Goal: Information Seeking & Learning: Learn about a topic

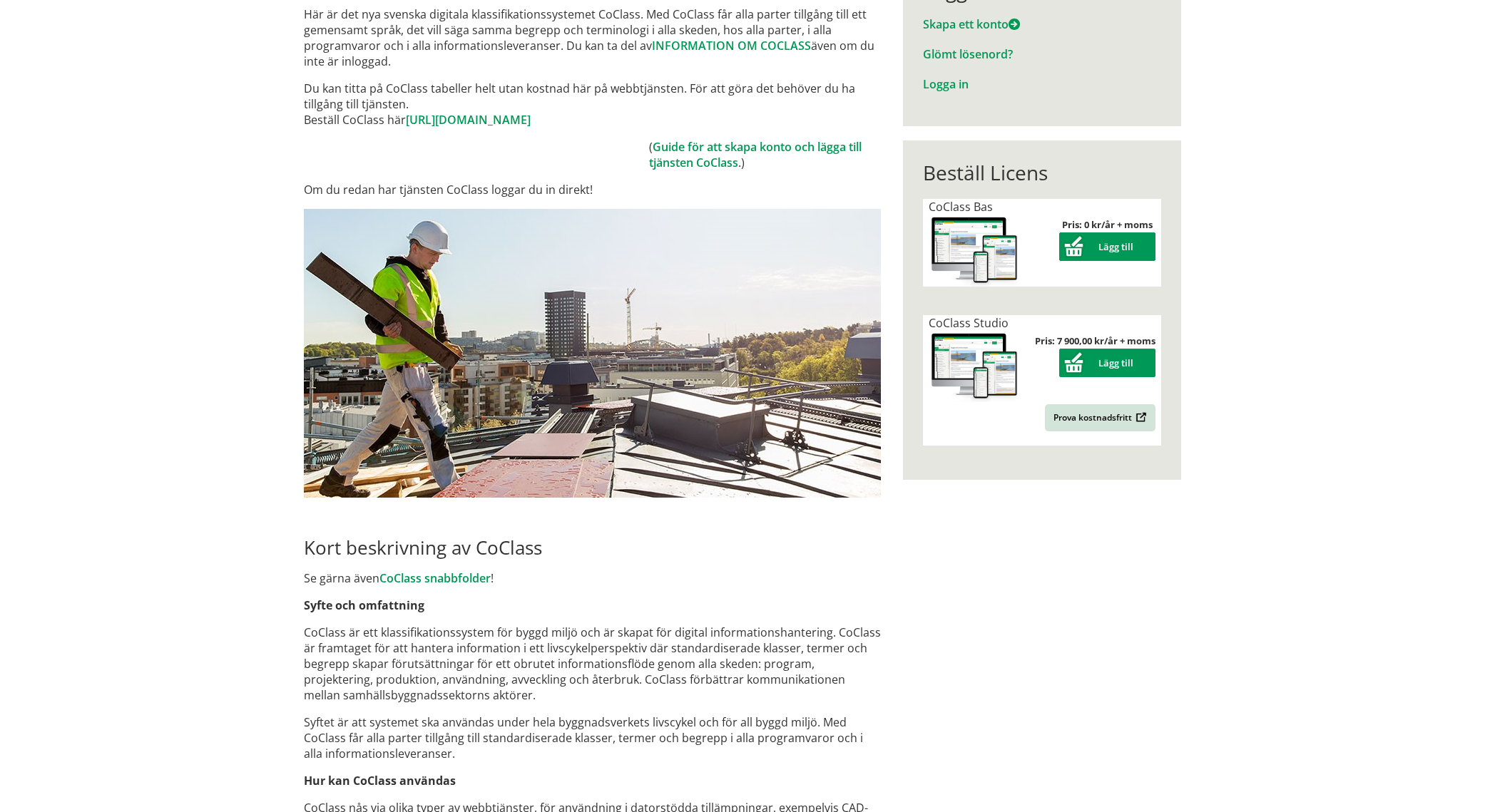
scroll to position [142, 0]
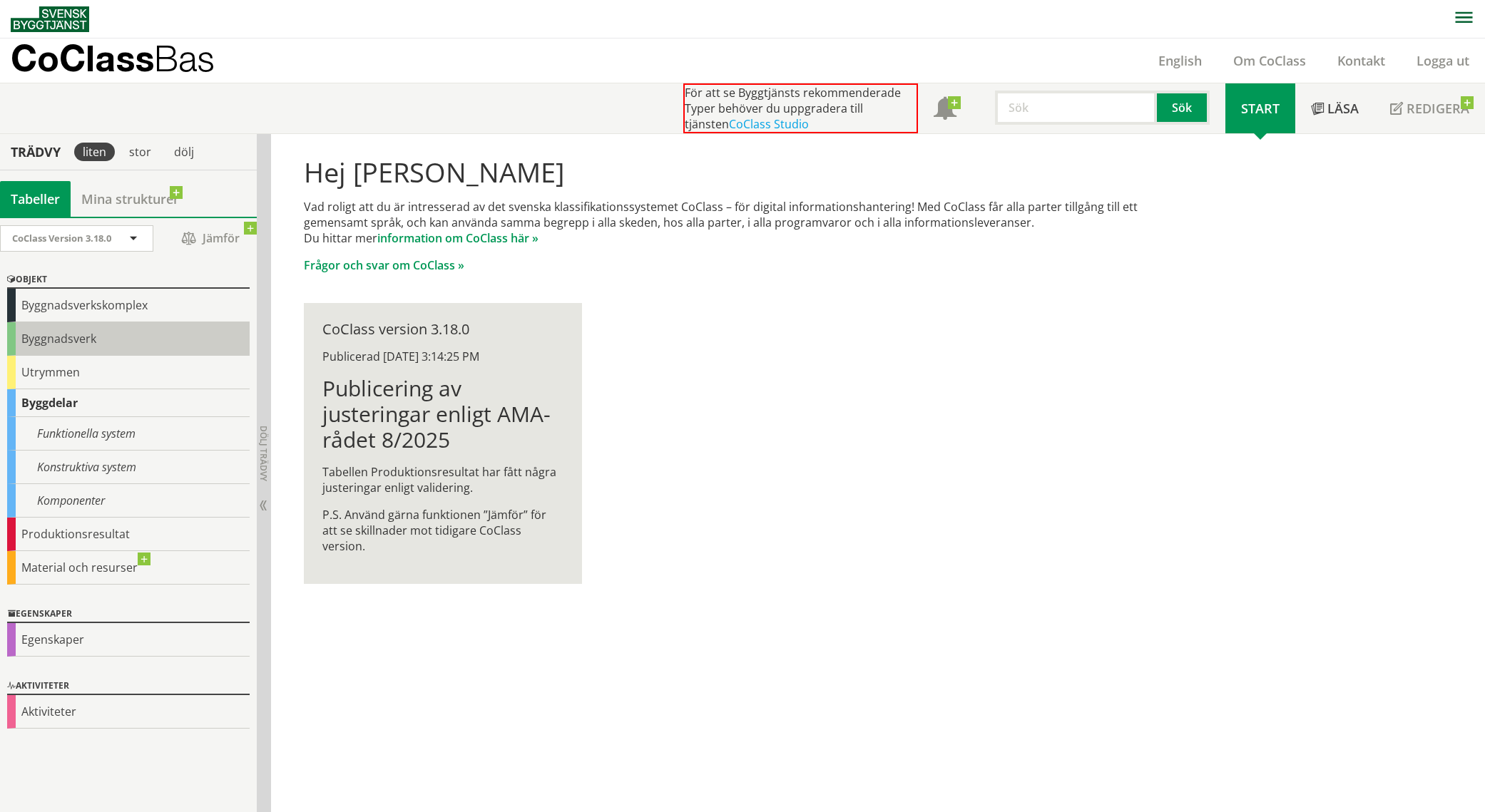
click at [84, 342] on div "Byggnadsverk" at bounding box center [128, 338] width 242 height 34
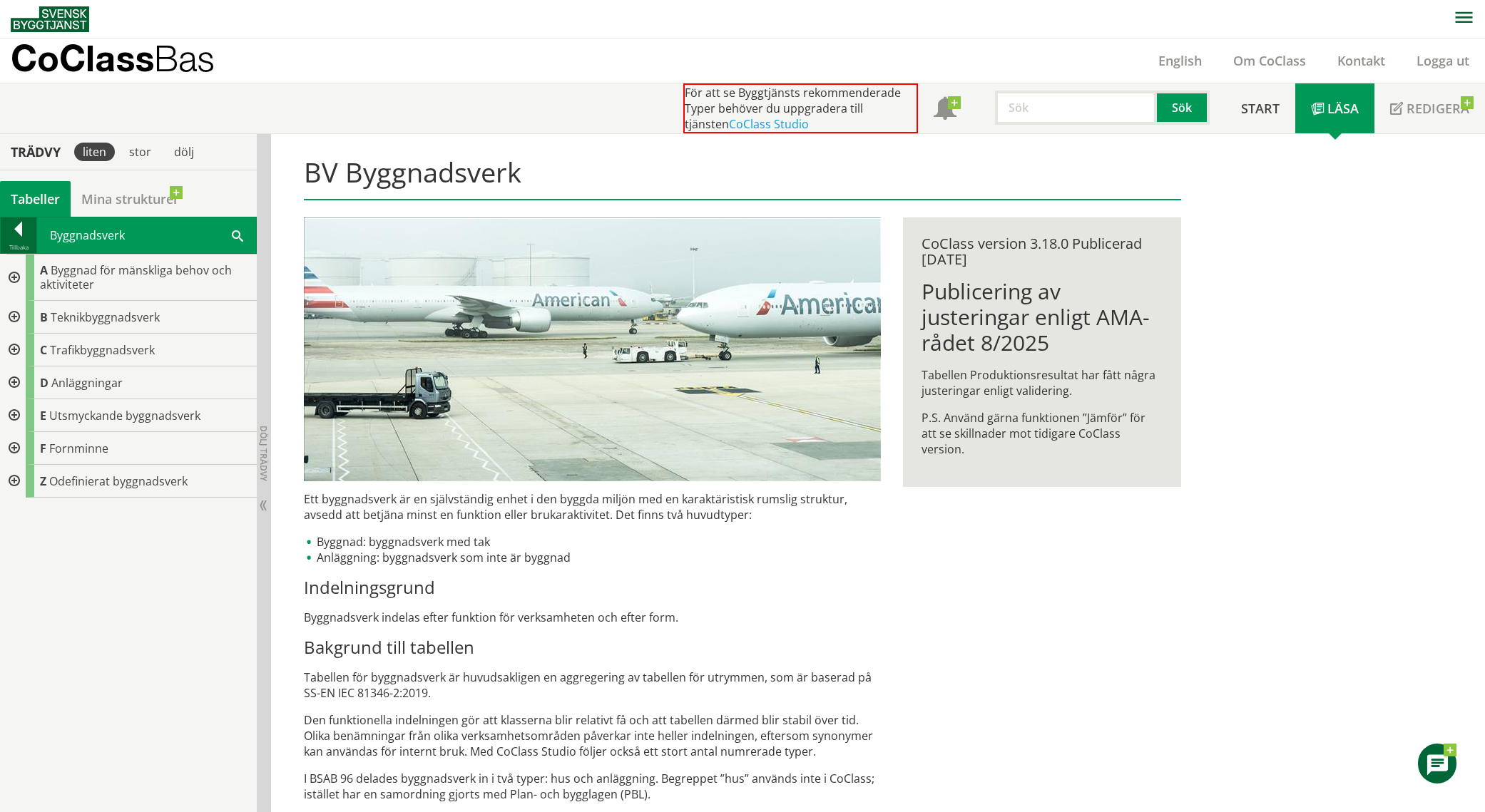
click at [11, 224] on div at bounding box center [19, 232] width 36 height 20
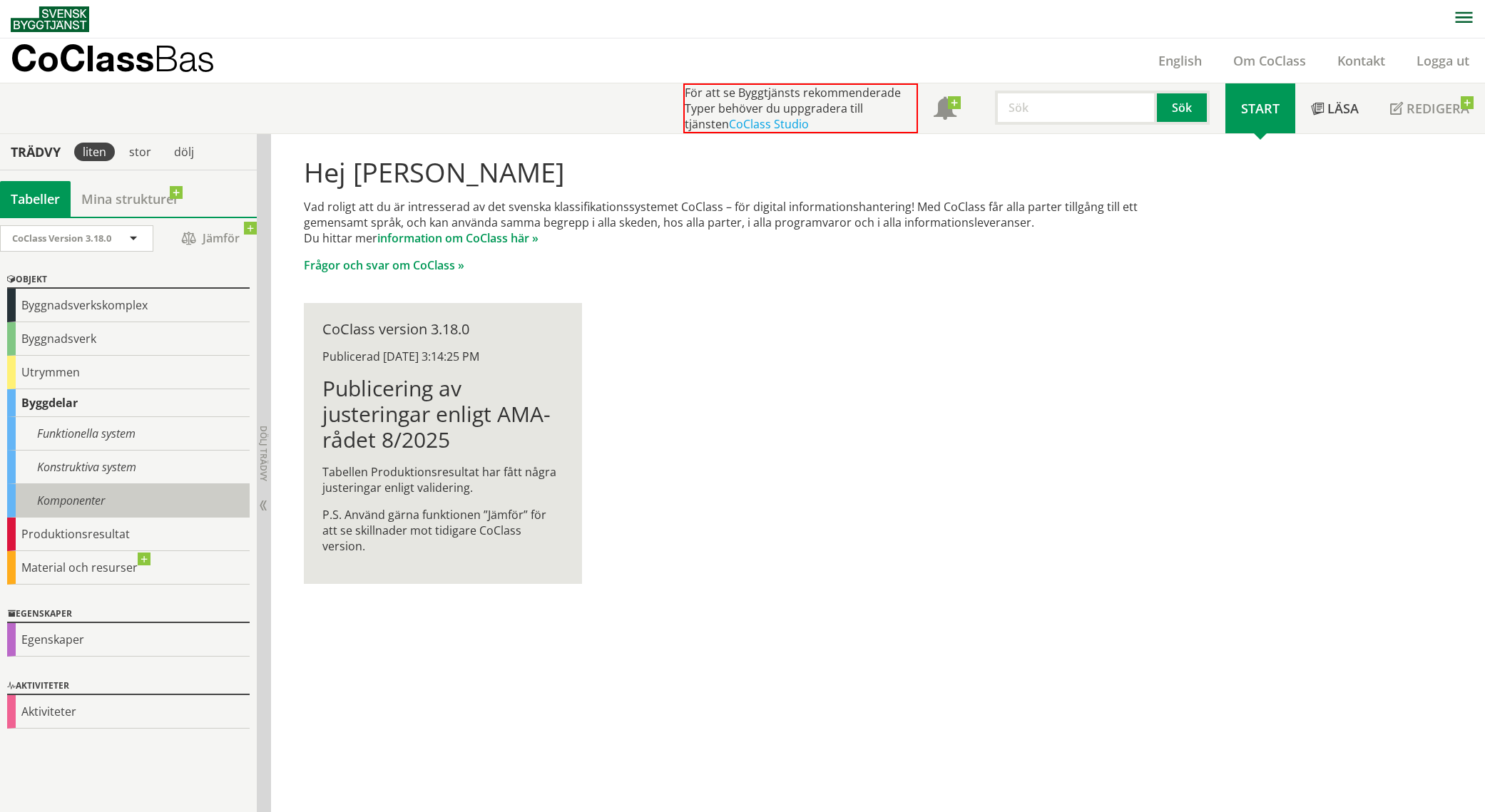
click at [136, 489] on div "Komponenter" at bounding box center [128, 500] width 242 height 34
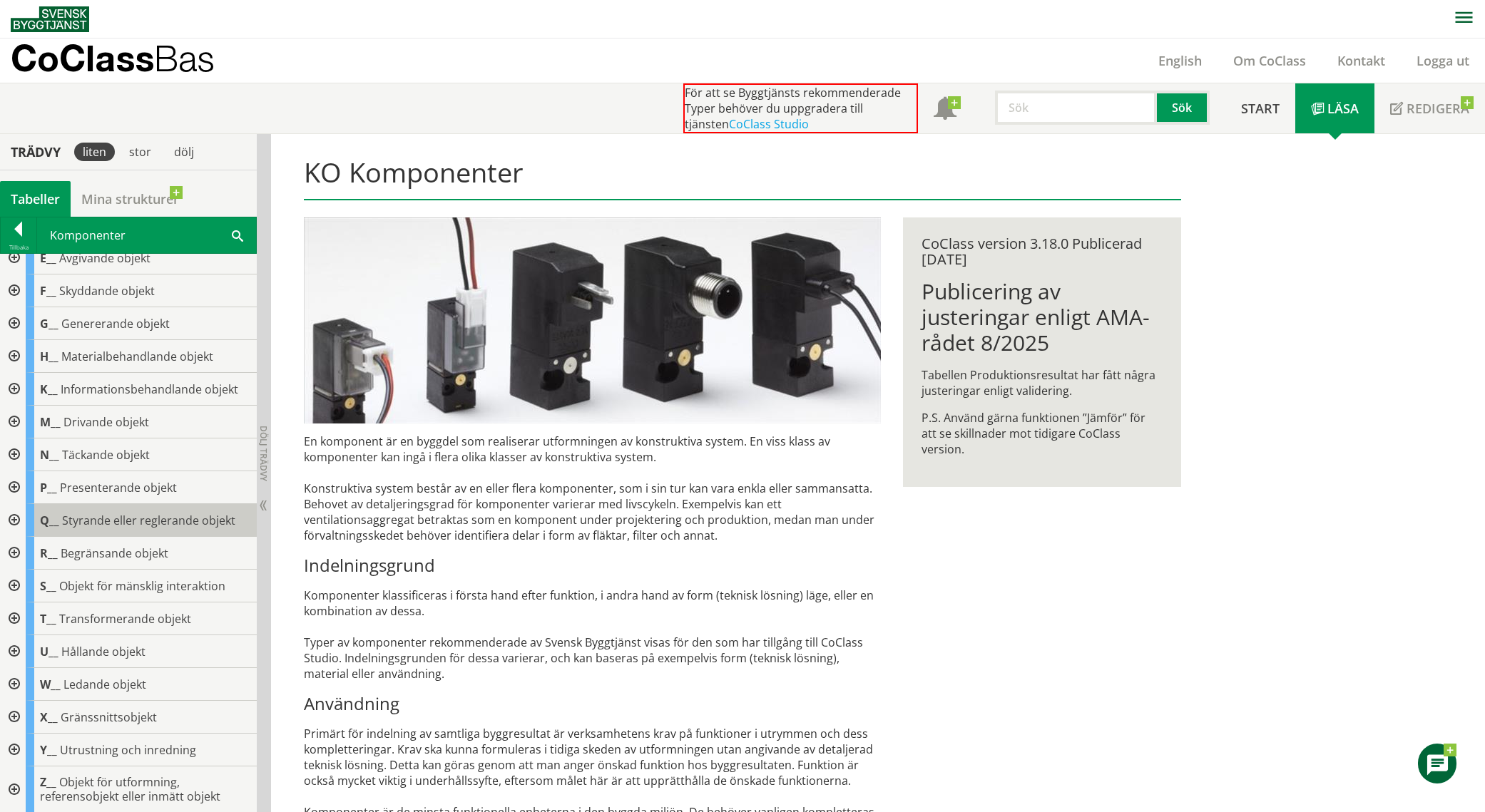
scroll to position [79, 0]
click at [15, 553] on div at bounding box center [13, 553] width 26 height 33
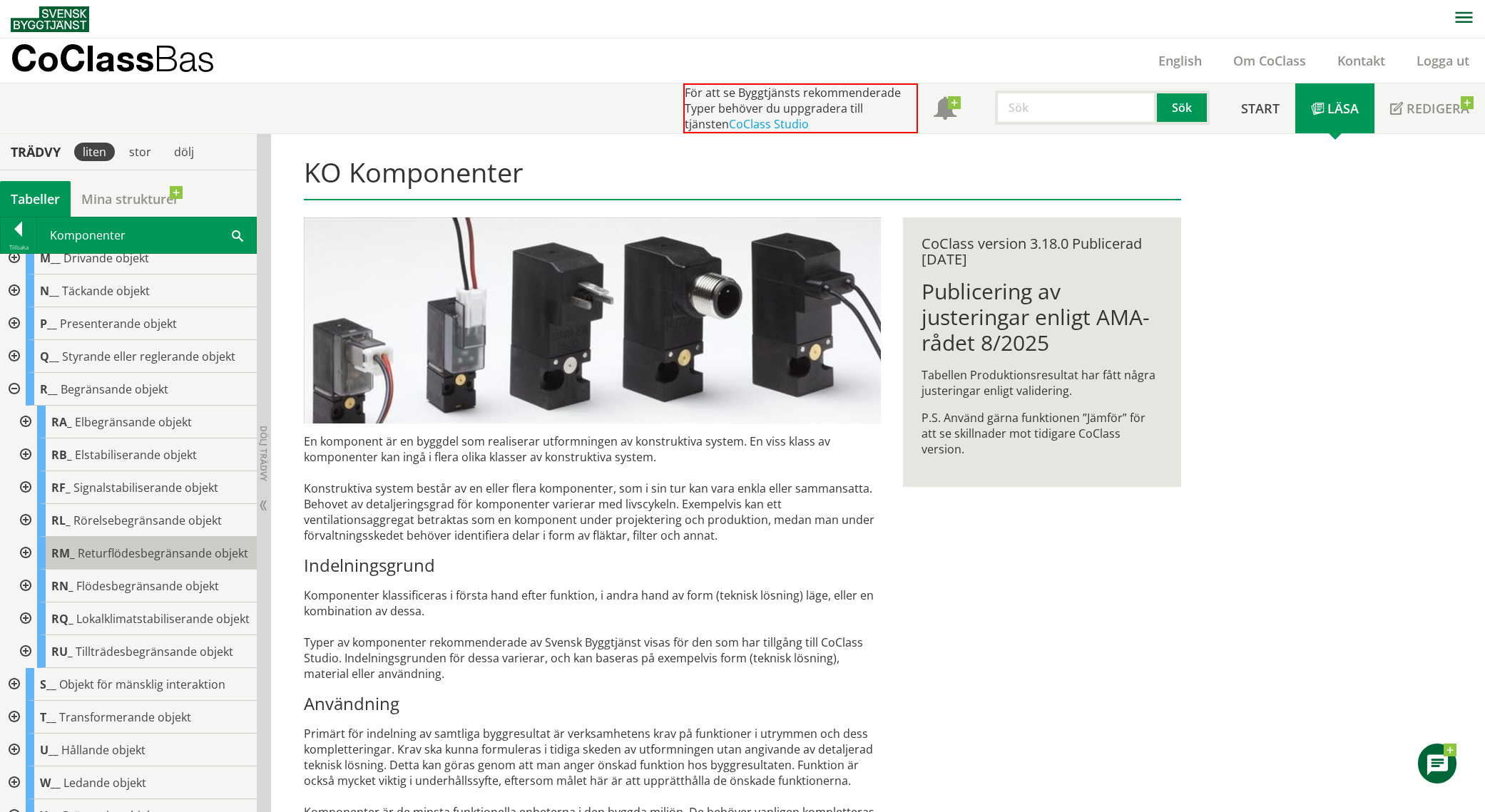
scroll to position [222, 0]
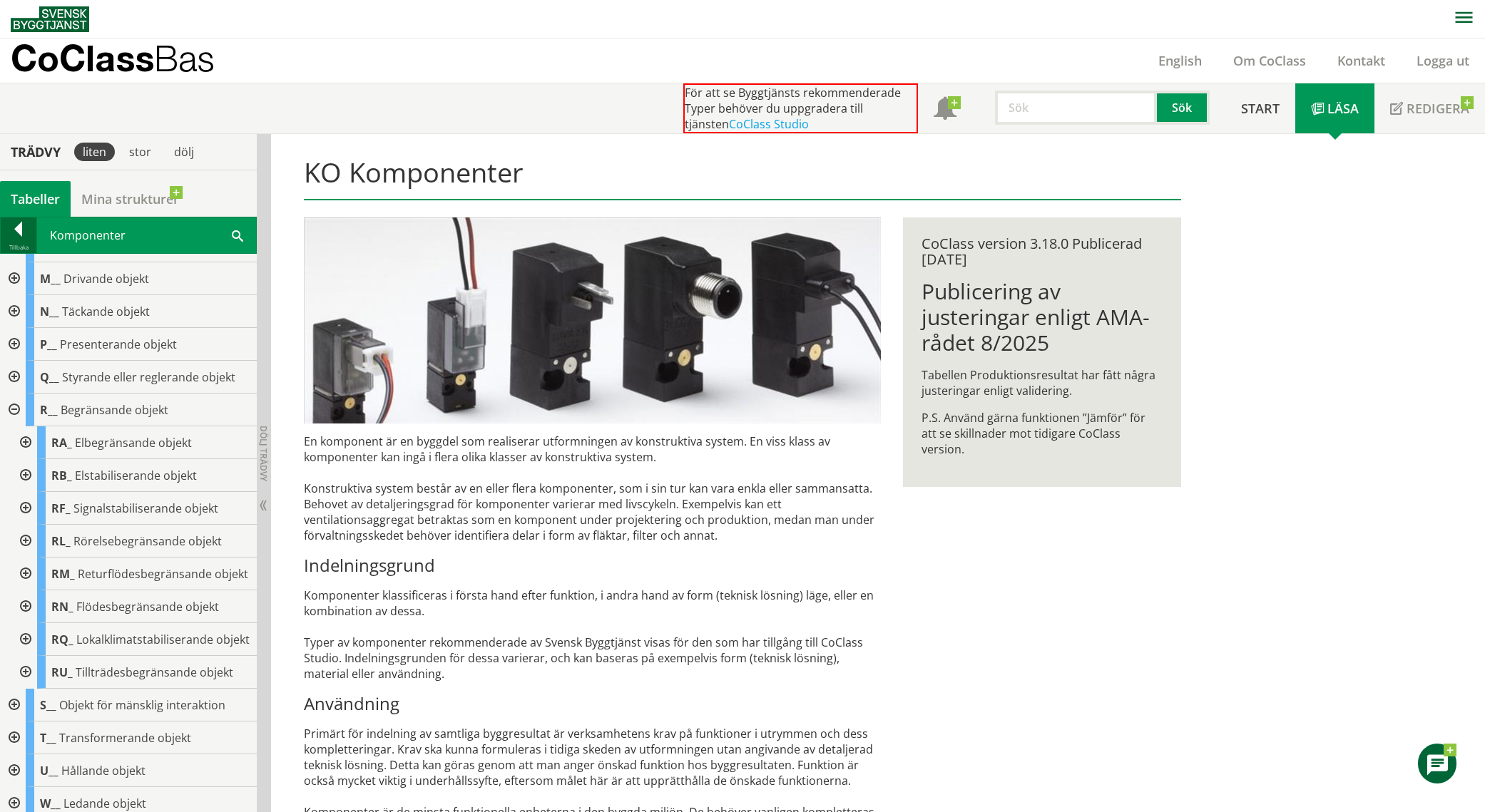
click at [23, 241] on div "Tillbaka" at bounding box center [19, 247] width 36 height 12
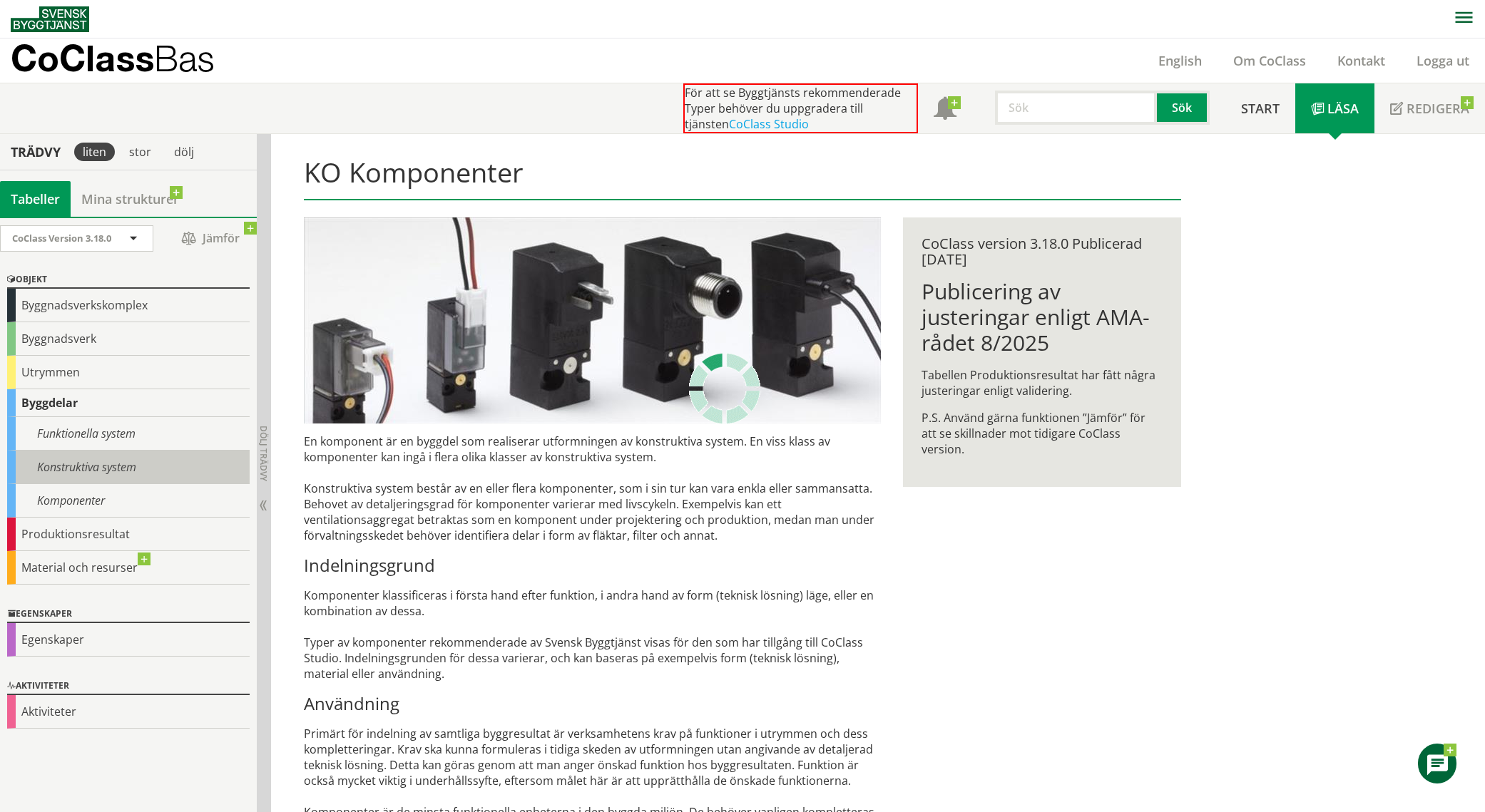
click at [125, 460] on div "Konstruktiva system" at bounding box center [128, 467] width 242 height 34
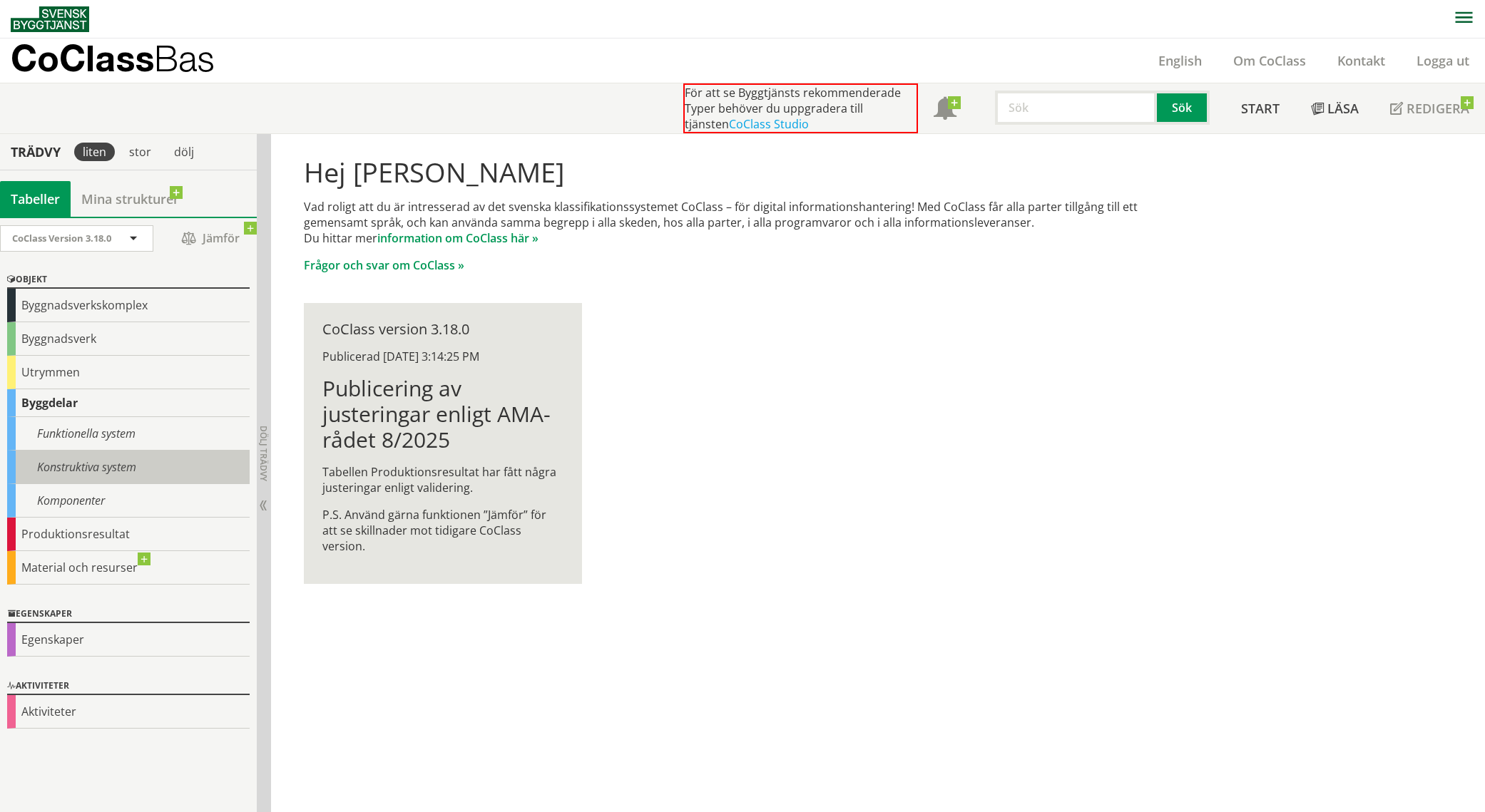
click at [125, 460] on div "Konstruktiva system" at bounding box center [128, 467] width 242 height 34
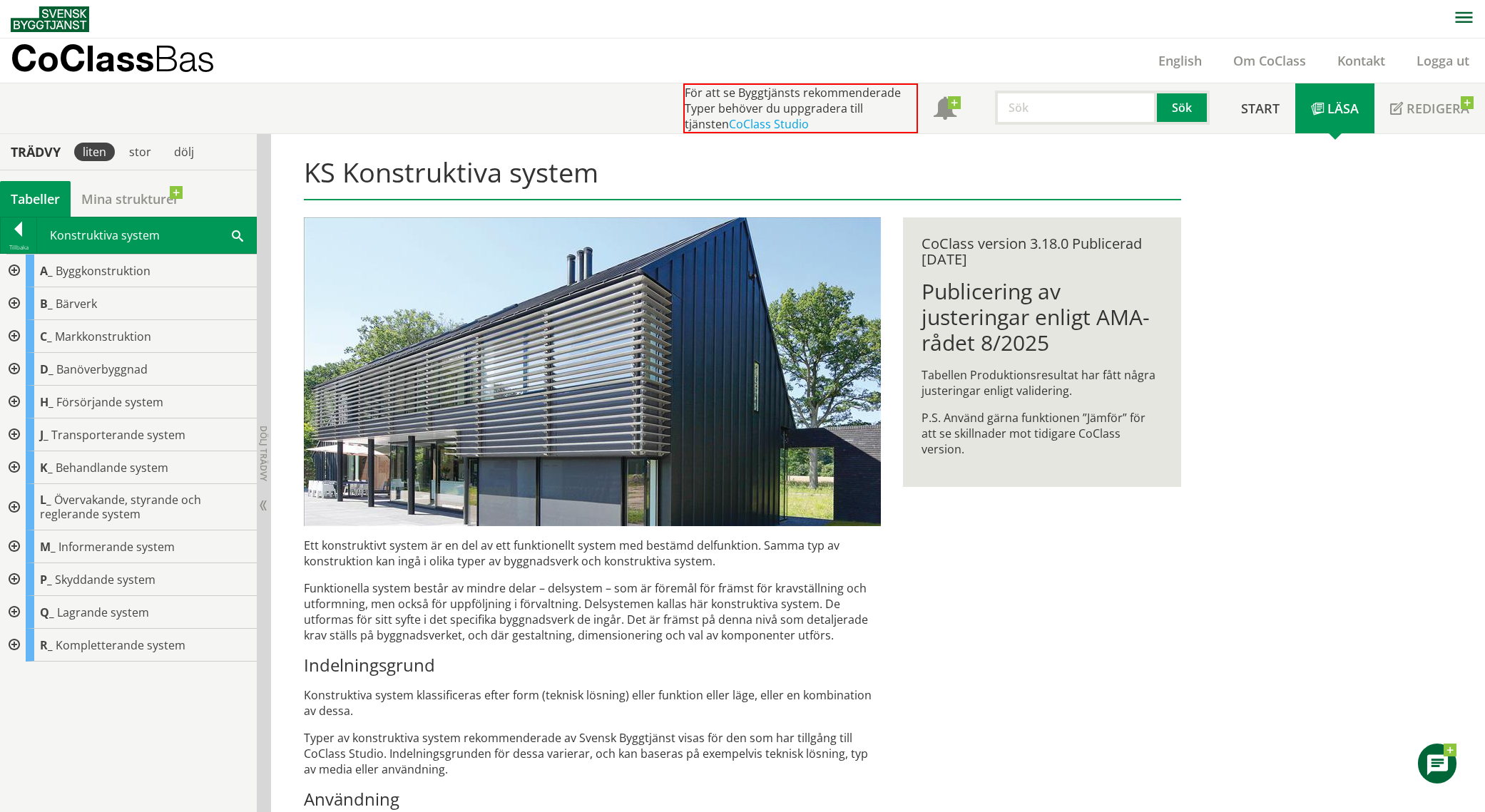
click at [17, 647] on div at bounding box center [13, 646] width 26 height 33
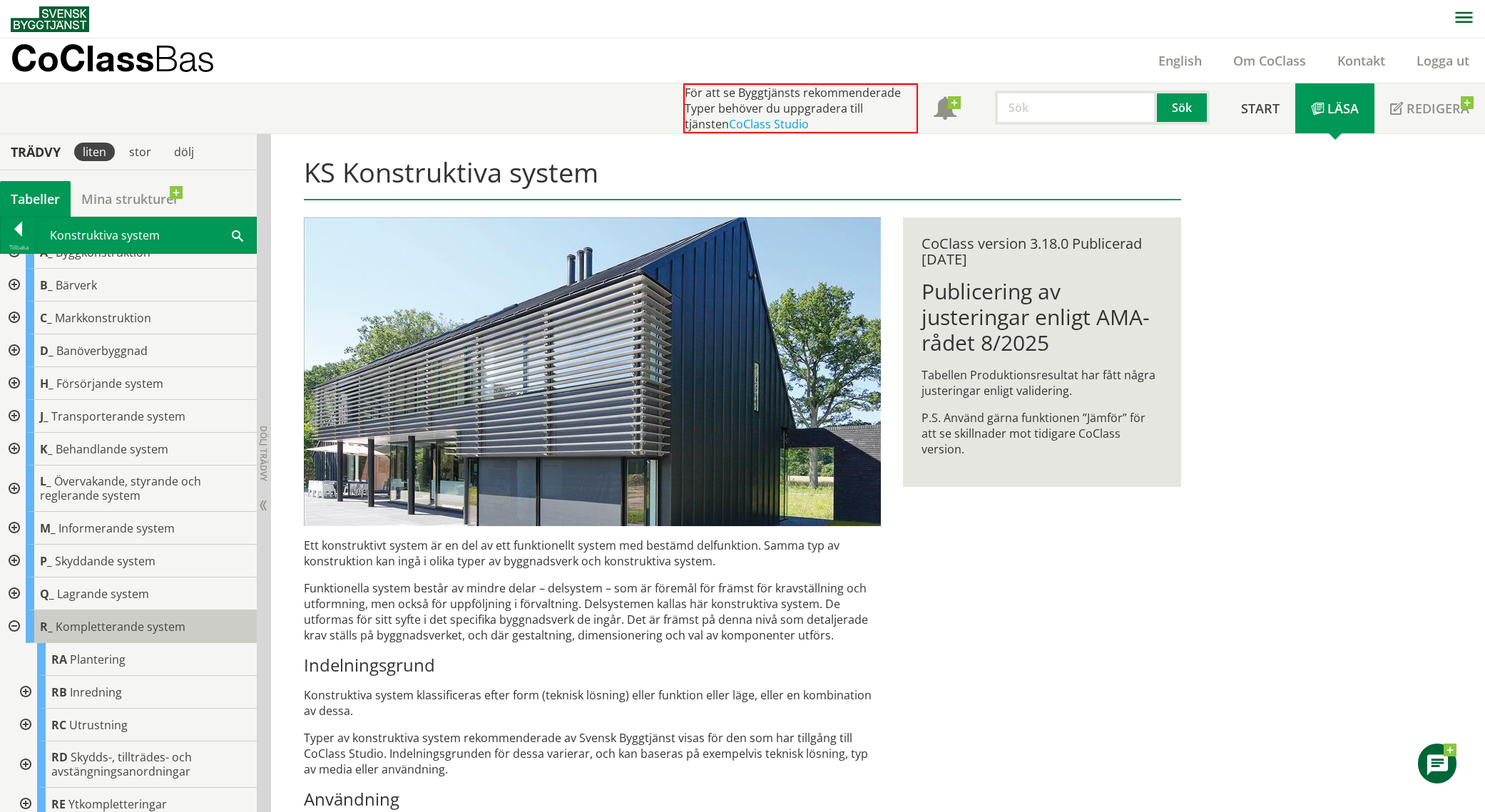
scroll to position [27, 0]
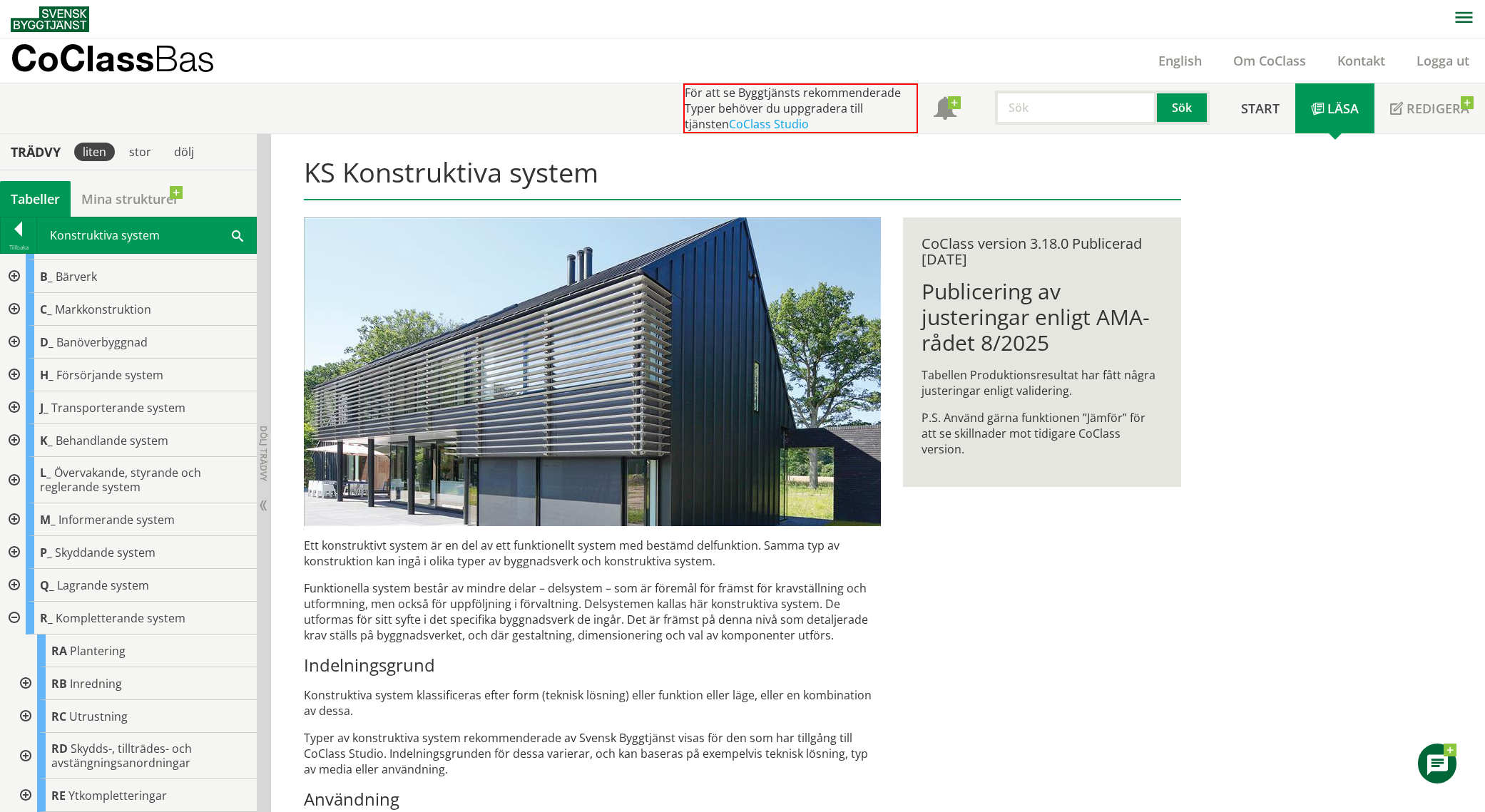
click at [23, 717] on div at bounding box center [24, 717] width 26 height 33
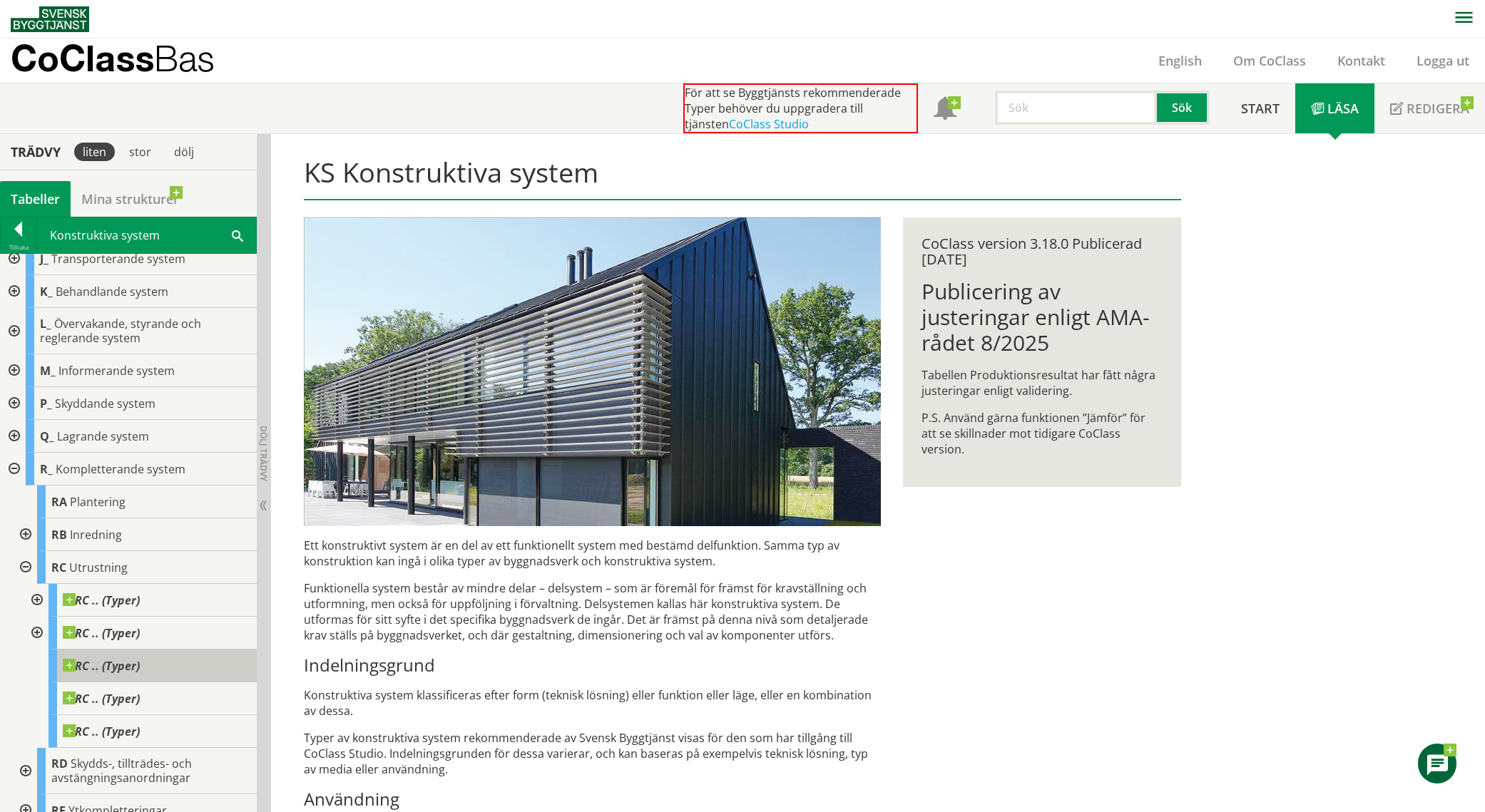
scroll to position [191, 0]
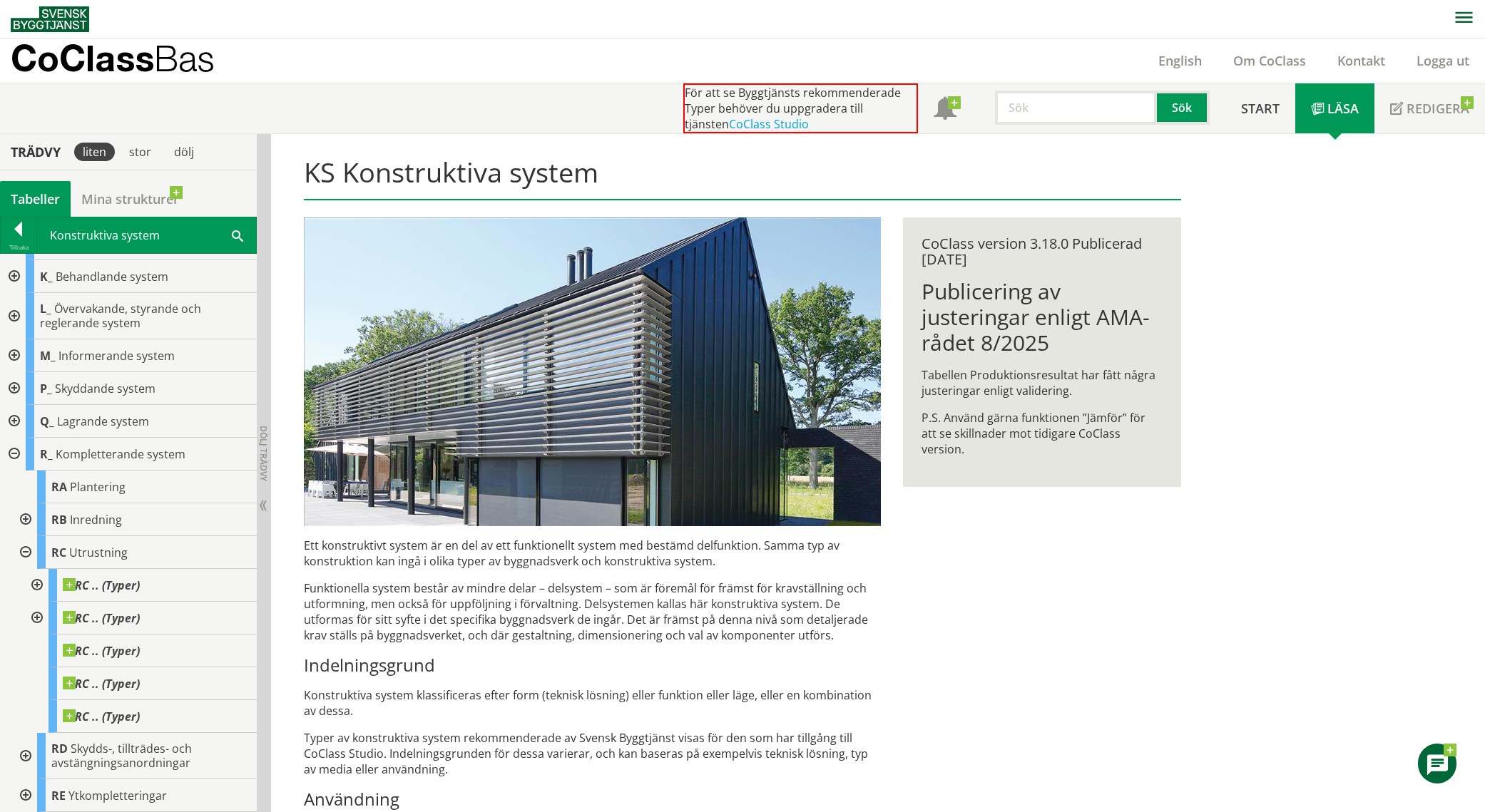
click at [36, 583] on div at bounding box center [35, 585] width 26 height 33
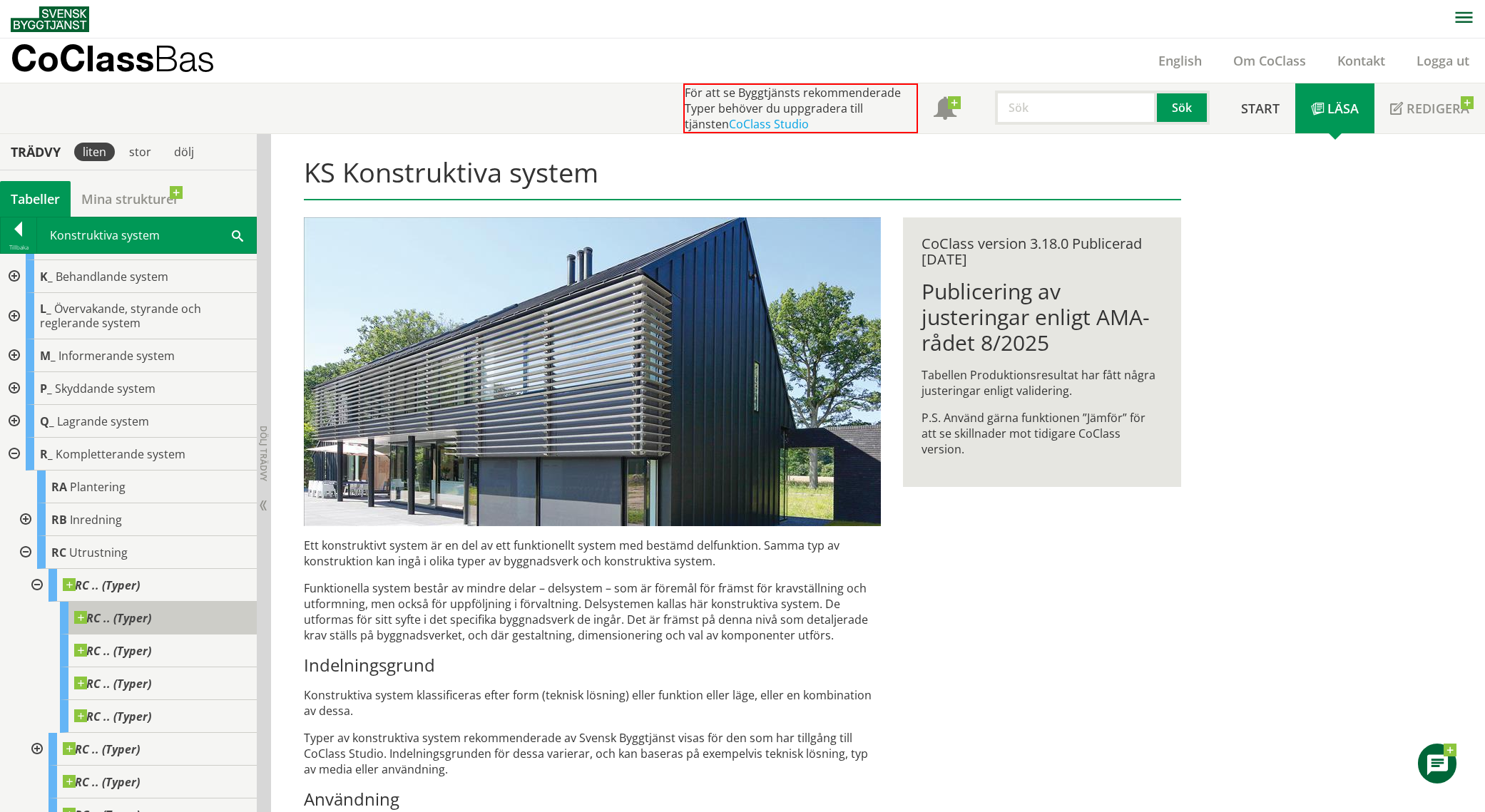
click at [115, 625] on span "RC .. (Typer)" at bounding box center [113, 618] width 77 height 14
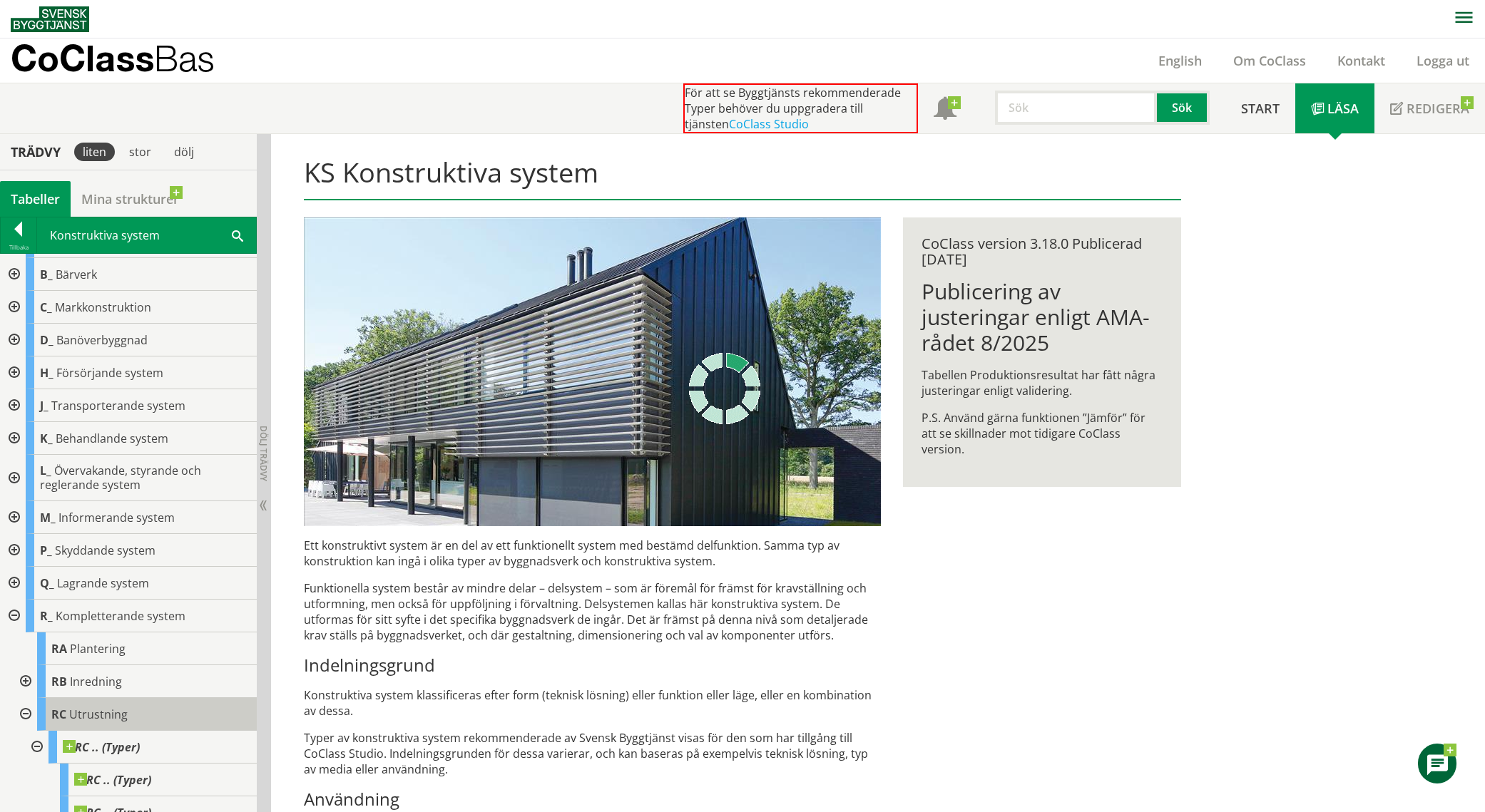
scroll to position [0, 0]
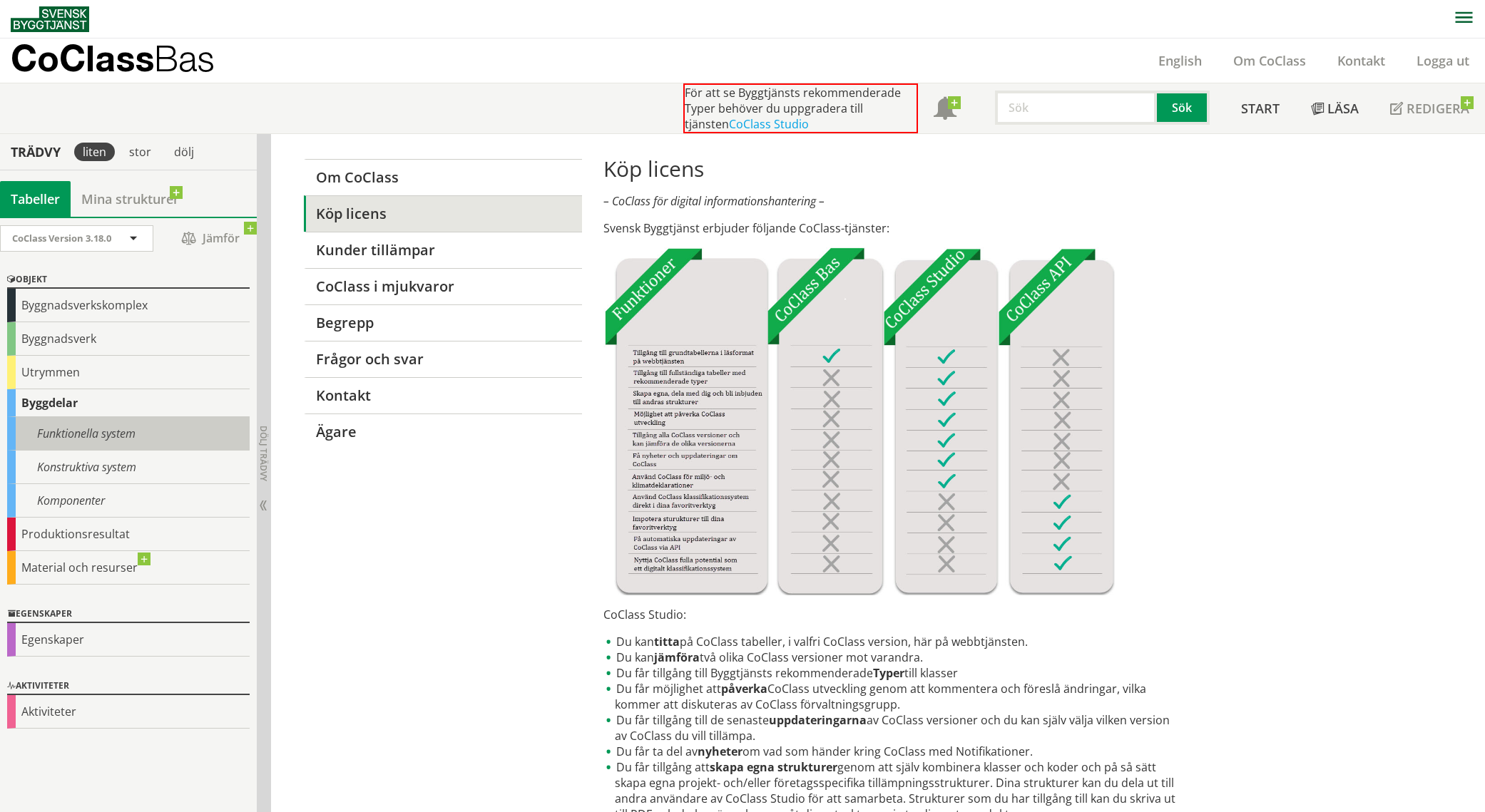
click at [110, 438] on div "Funktionella system" at bounding box center [128, 434] width 242 height 34
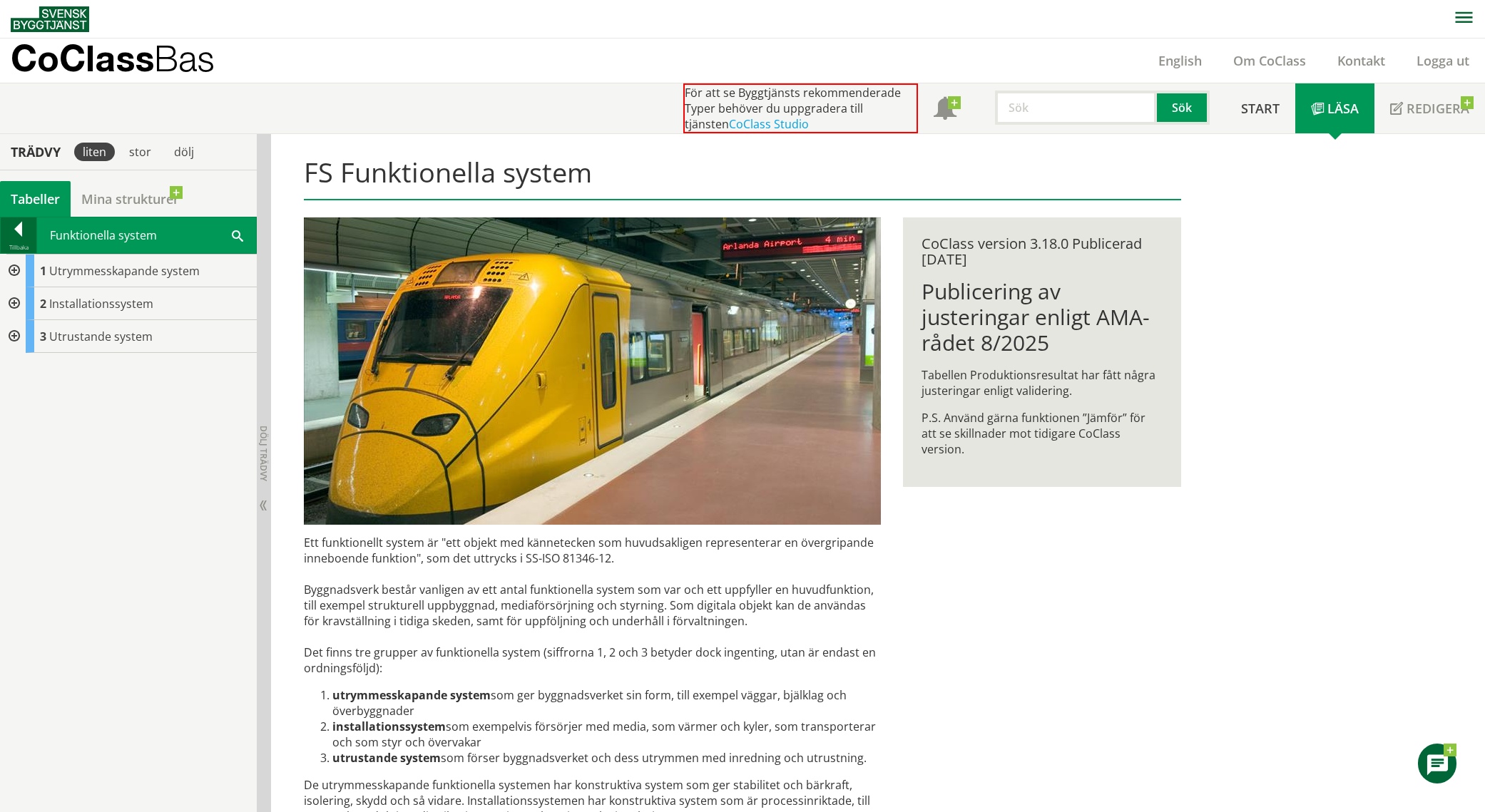
click at [19, 236] on div at bounding box center [19, 232] width 36 height 20
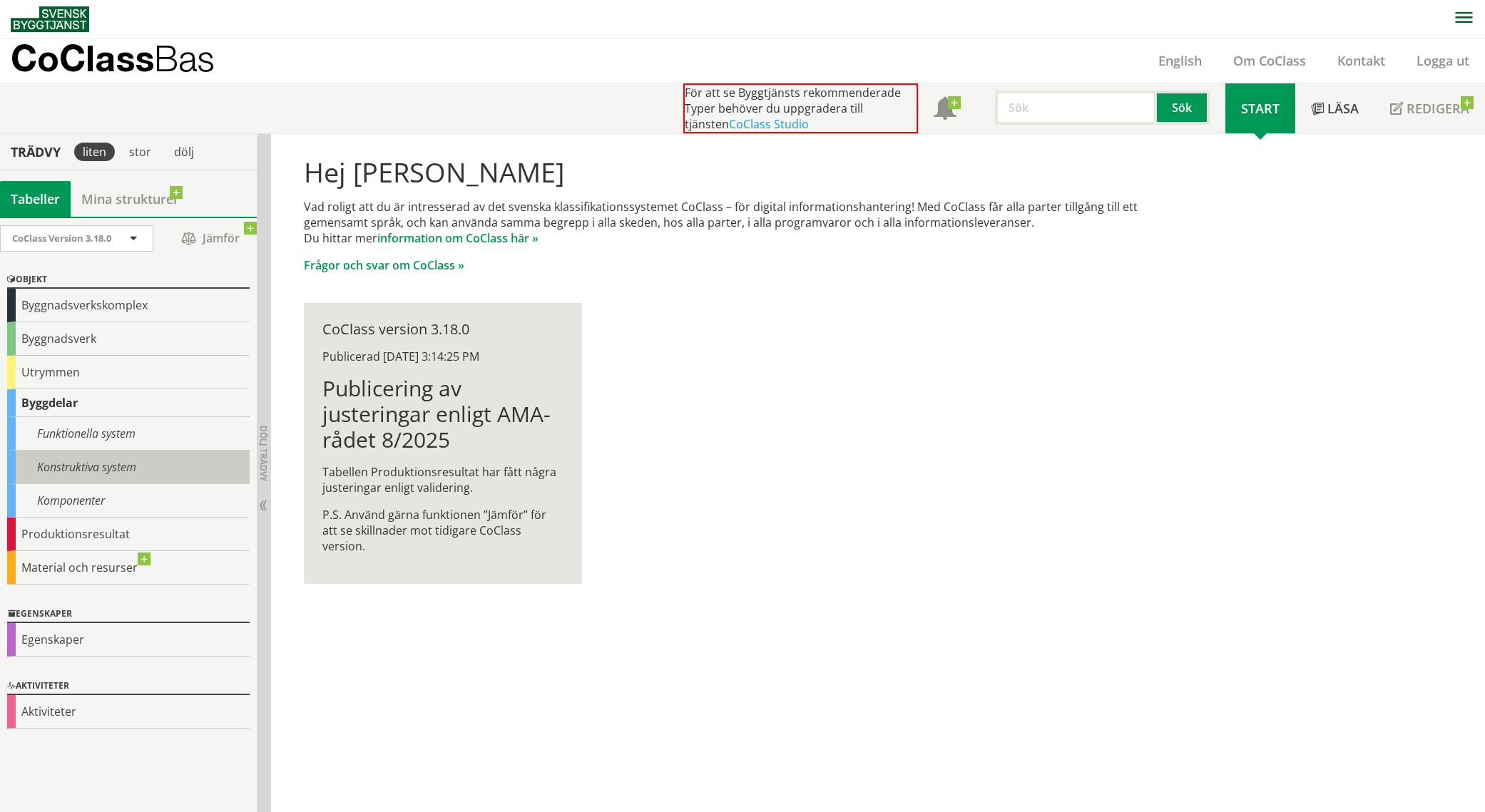
click at [142, 466] on div "Konstruktiva system" at bounding box center [128, 467] width 242 height 34
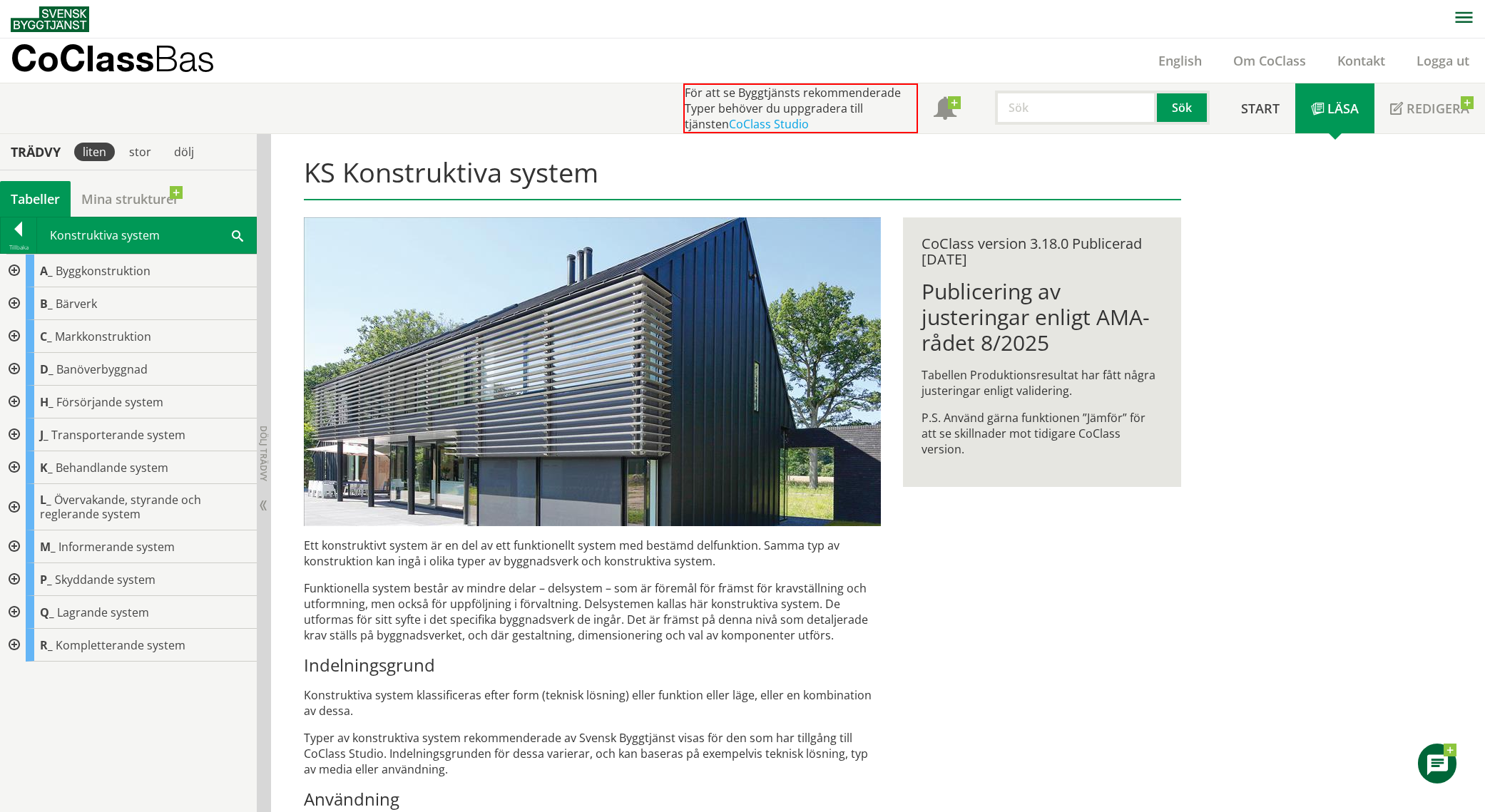
click at [14, 647] on div at bounding box center [13, 646] width 26 height 33
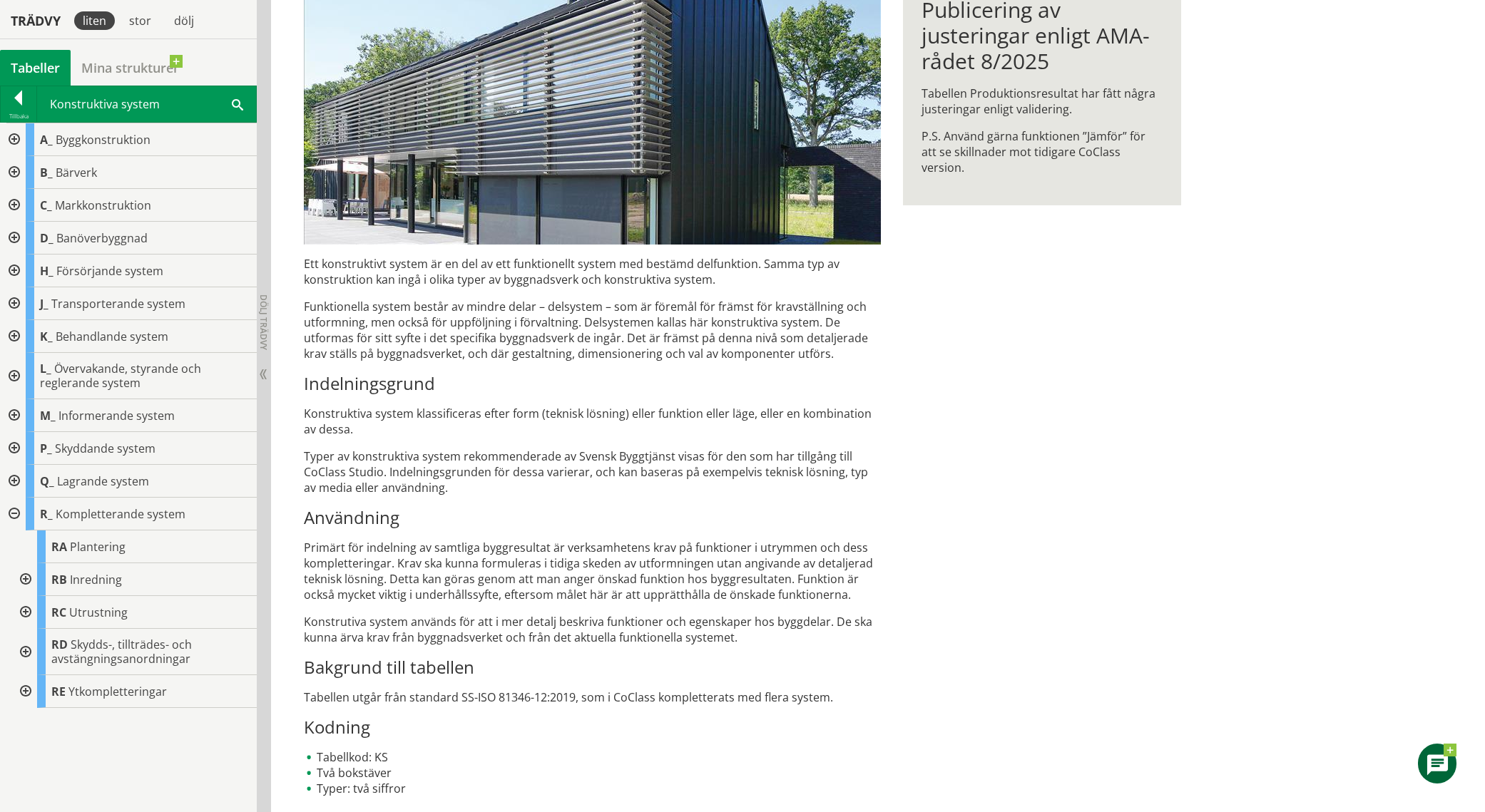
scroll to position [284, 0]
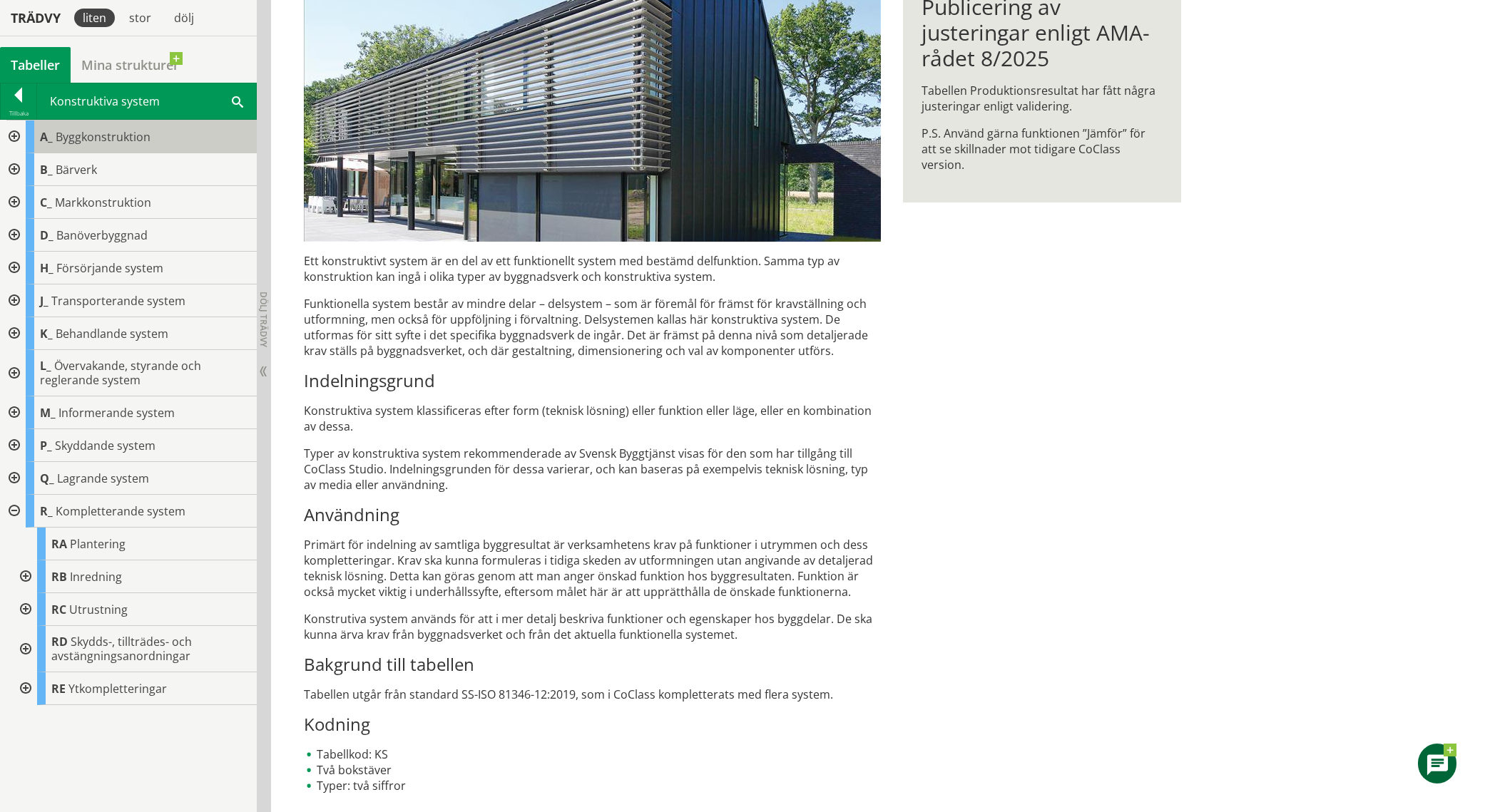
click at [66, 133] on span "Byggkonstruktion" at bounding box center [102, 137] width 95 height 16
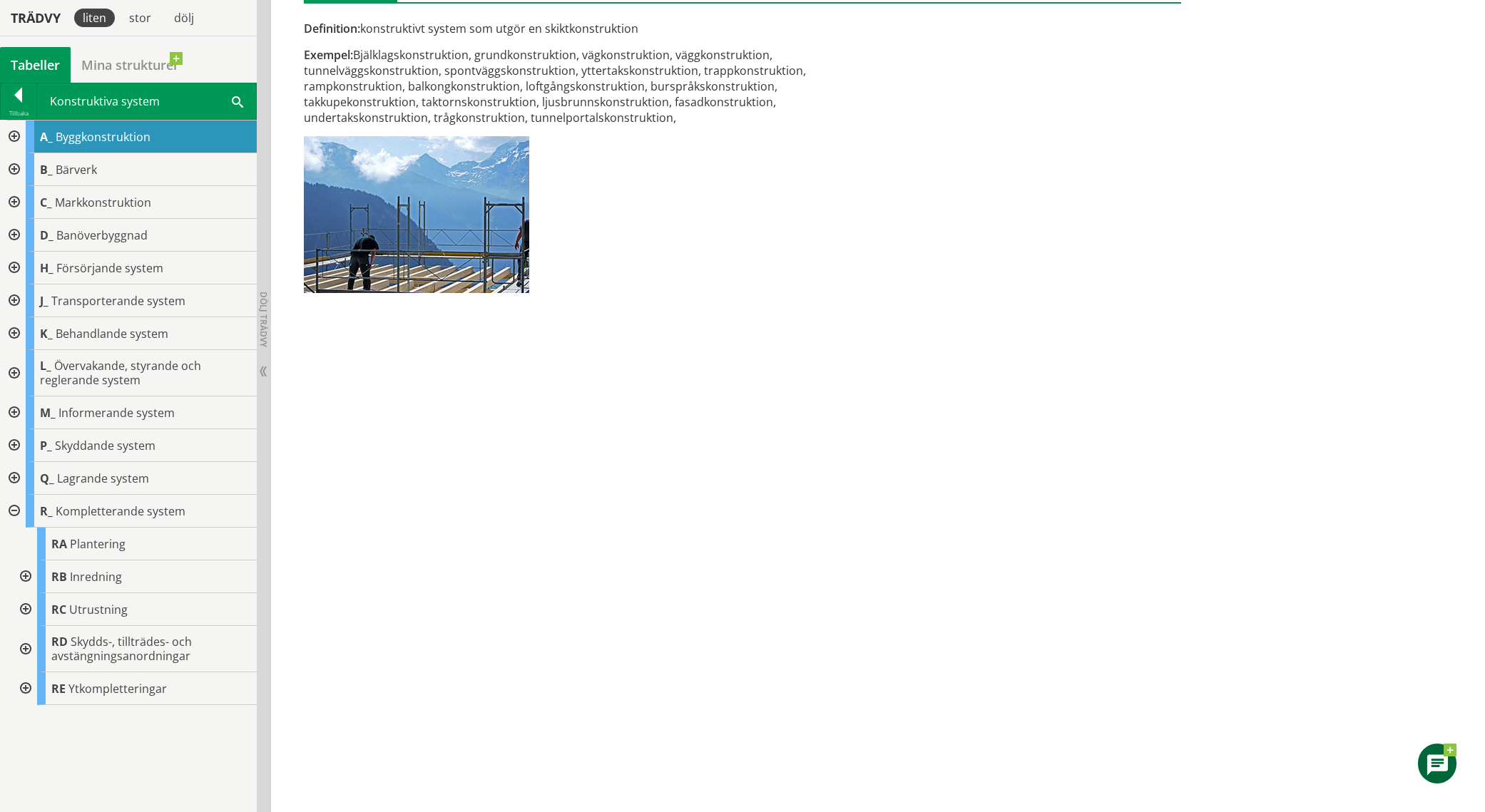
click at [14, 132] on div at bounding box center [13, 137] width 26 height 33
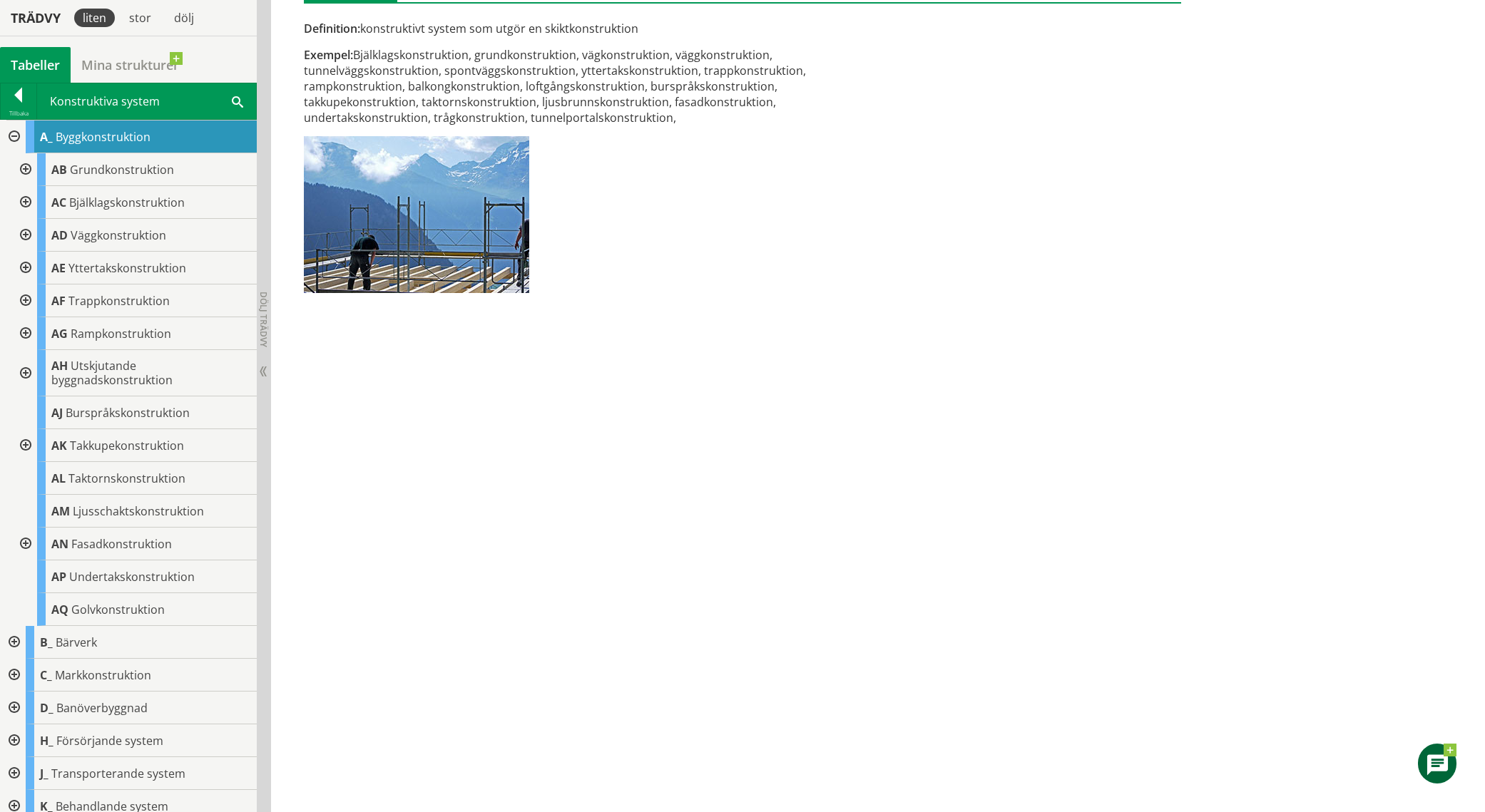
click at [23, 235] on div at bounding box center [24, 235] width 26 height 33
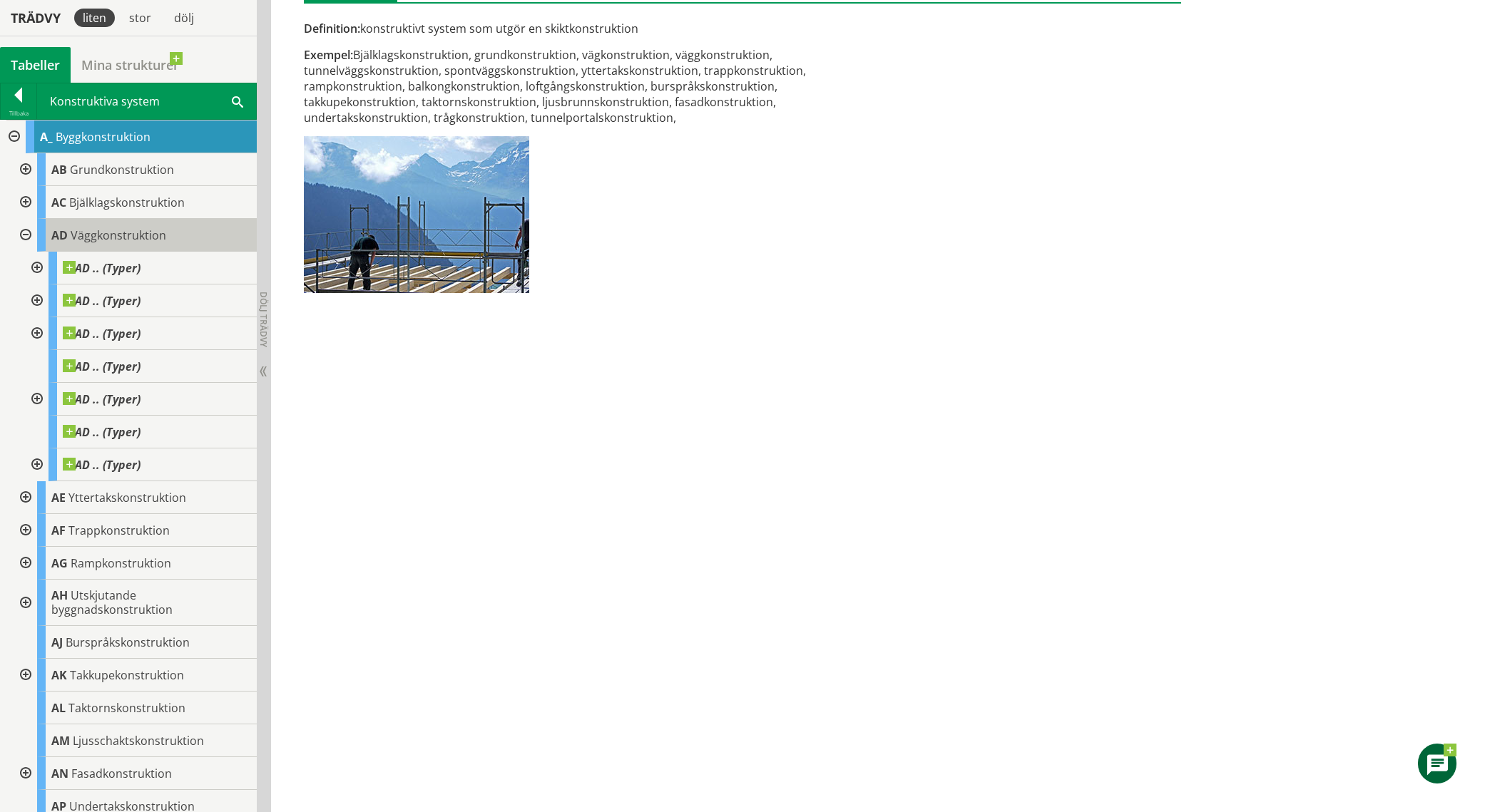
click at [166, 240] on div "AD Väggkonstruktion" at bounding box center [146, 235] width 220 height 33
